Goal: Transaction & Acquisition: Purchase product/service

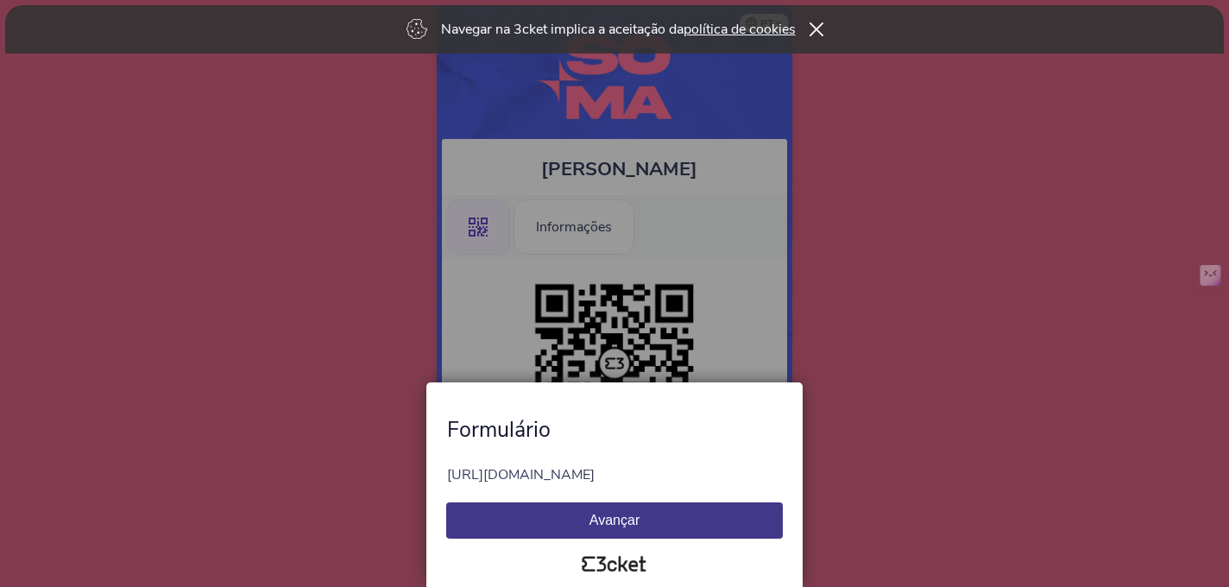
click at [681, 523] on button "Avançar" at bounding box center [614, 520] width 337 height 36
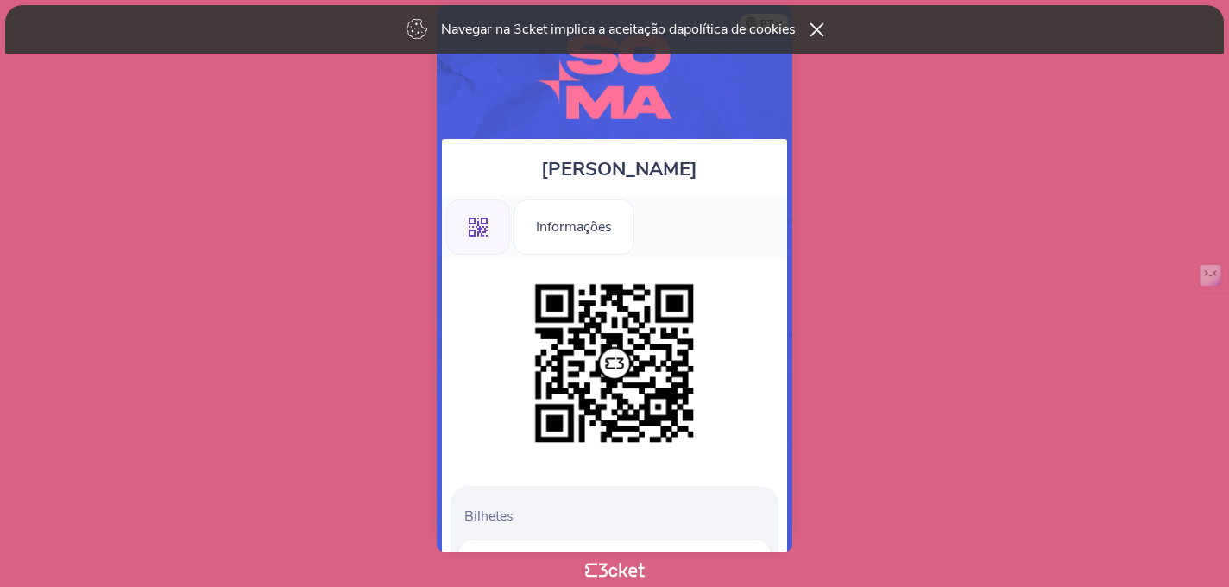
click at [821, 26] on icon at bounding box center [816, 29] width 15 height 14
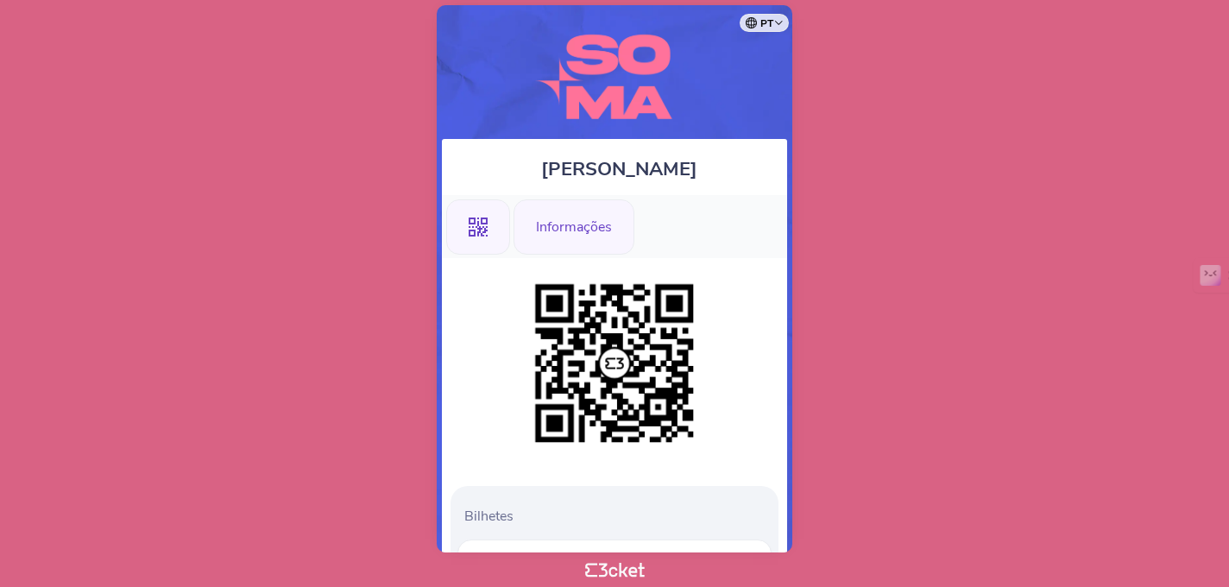
click at [585, 230] on div "Informações" at bounding box center [574, 226] width 121 height 55
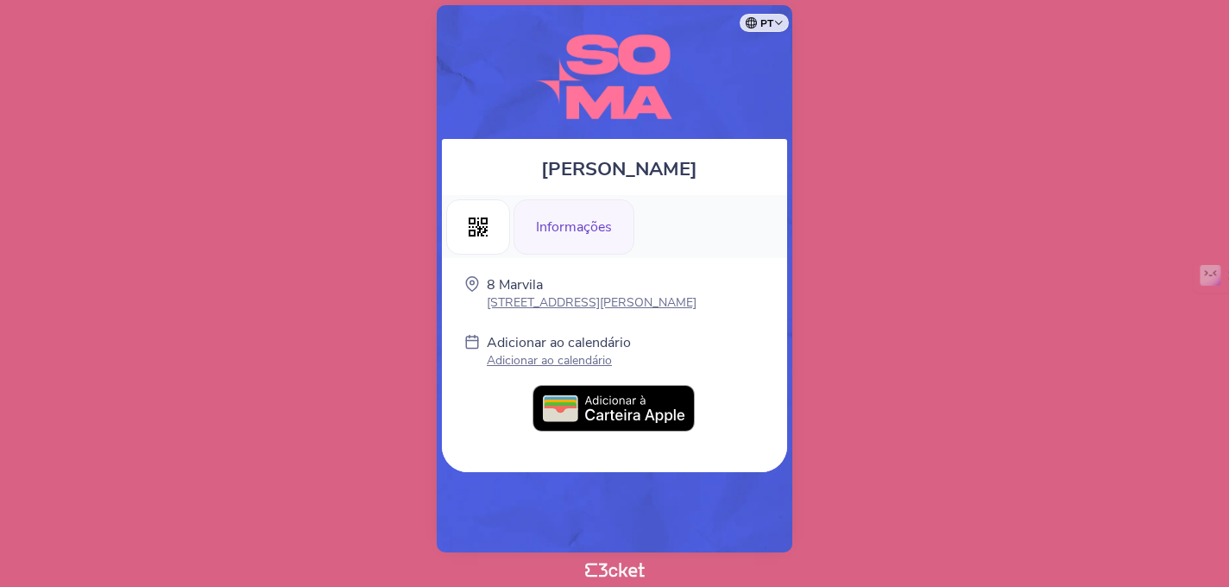
click at [593, 401] on img at bounding box center [615, 409] width 164 height 48
click at [524, 360] on p "Adicionar ao calendário" at bounding box center [559, 360] width 144 height 16
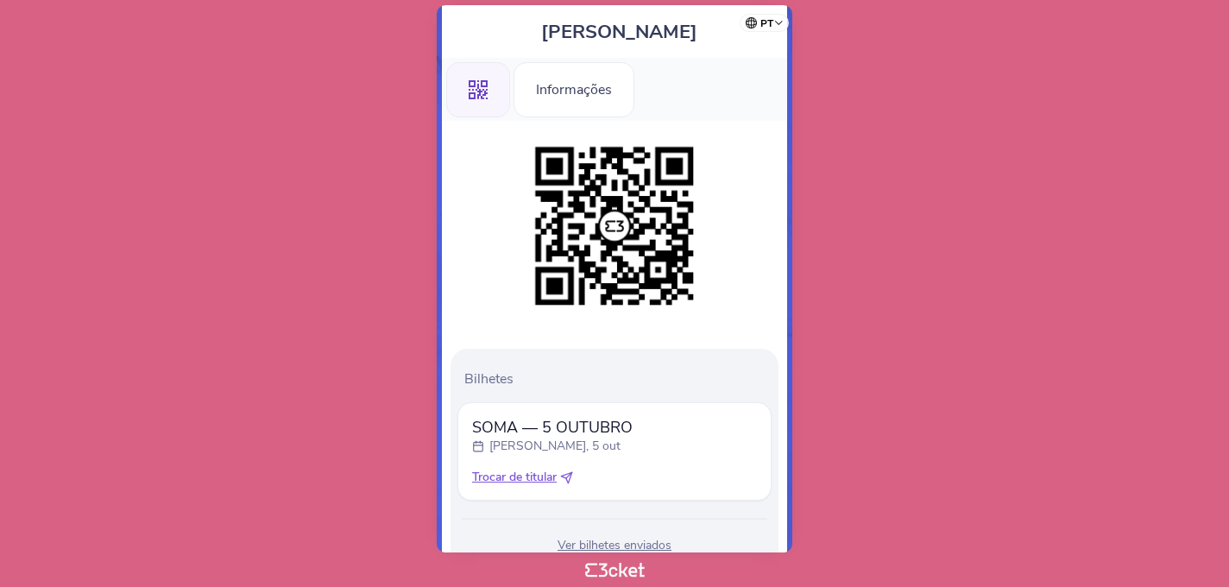
scroll to position [199, 0]
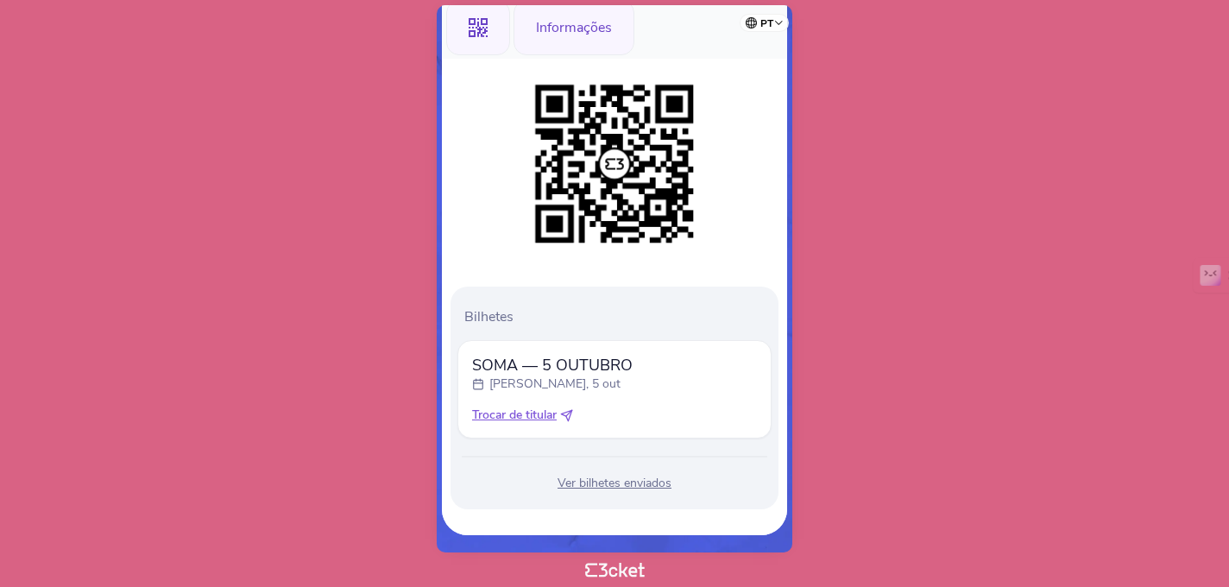
click at [595, 35] on div "Informações" at bounding box center [574, 27] width 121 height 55
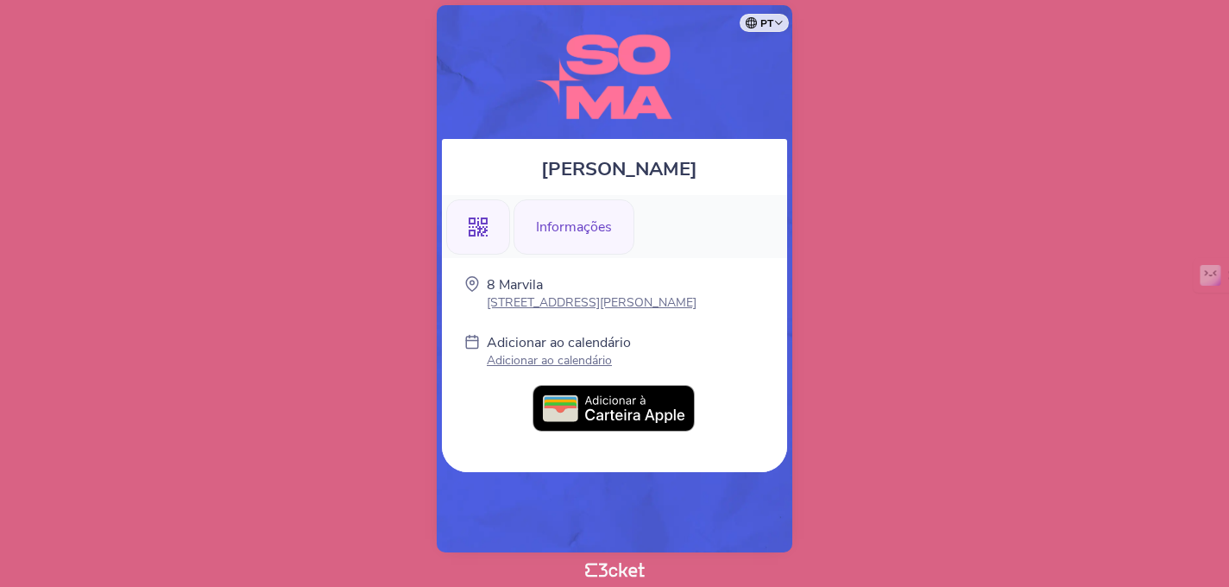
click at [488, 237] on div ".st0{fill-rule:evenodd;clip-rule:evenodd;}" at bounding box center [478, 226] width 64 height 55
